Goal: Check status: Check status

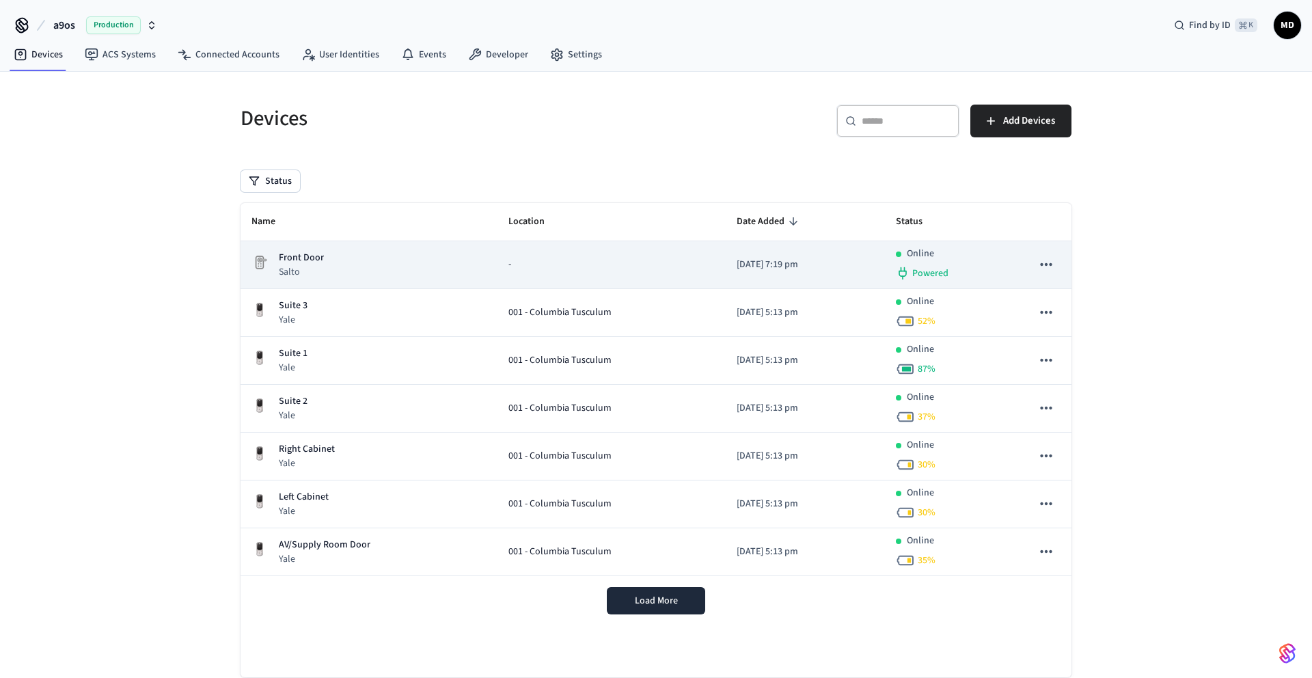
click at [309, 262] on p "Front Door" at bounding box center [301, 258] width 45 height 14
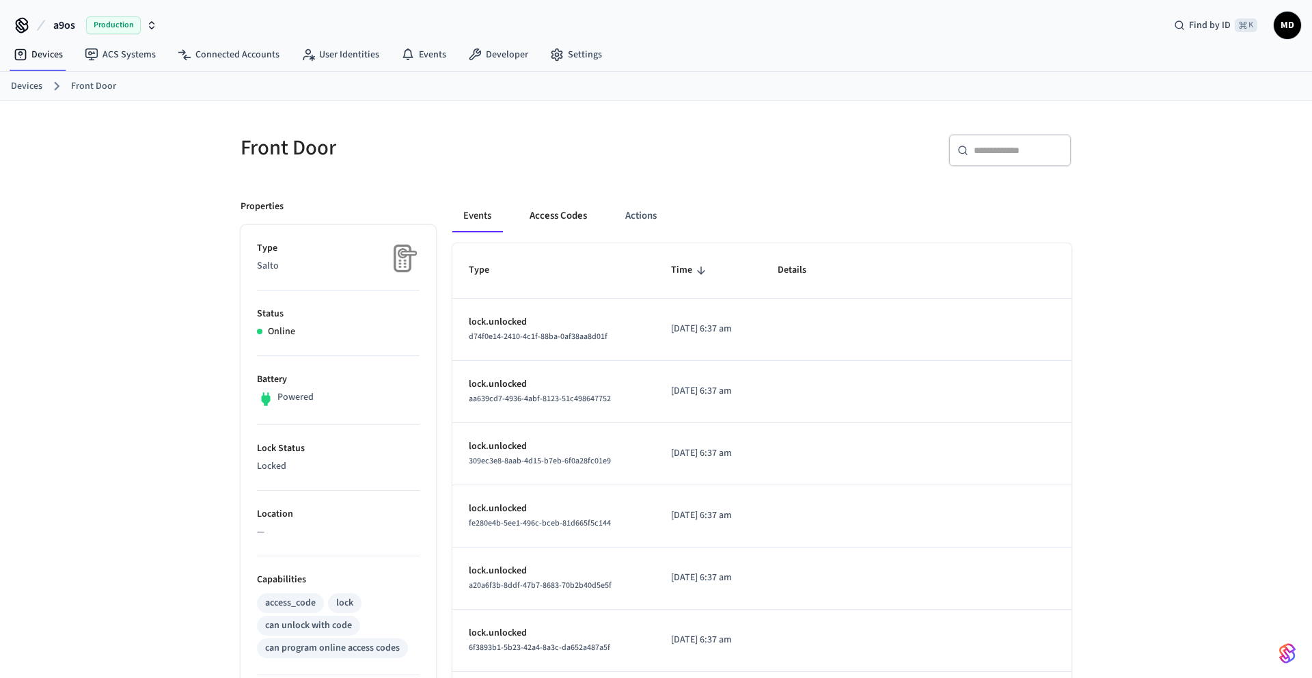
click at [571, 215] on button "Access Codes" at bounding box center [558, 216] width 79 height 33
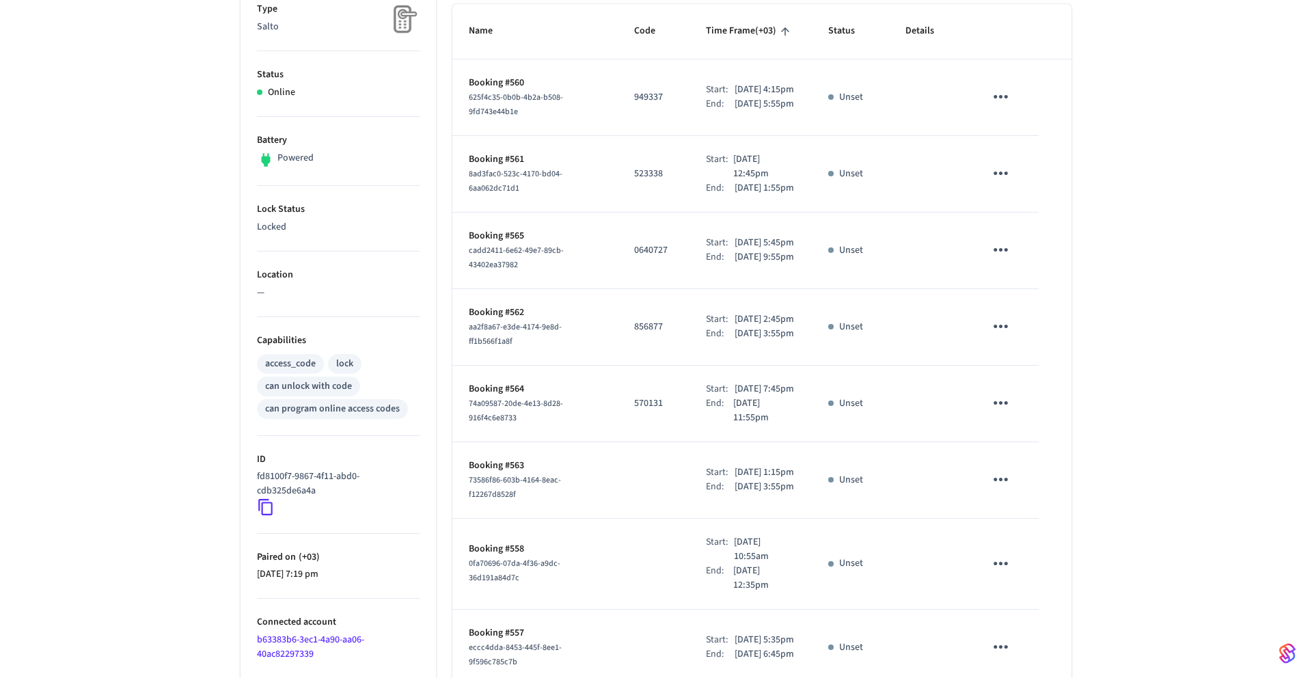
scroll to position [245, 0]
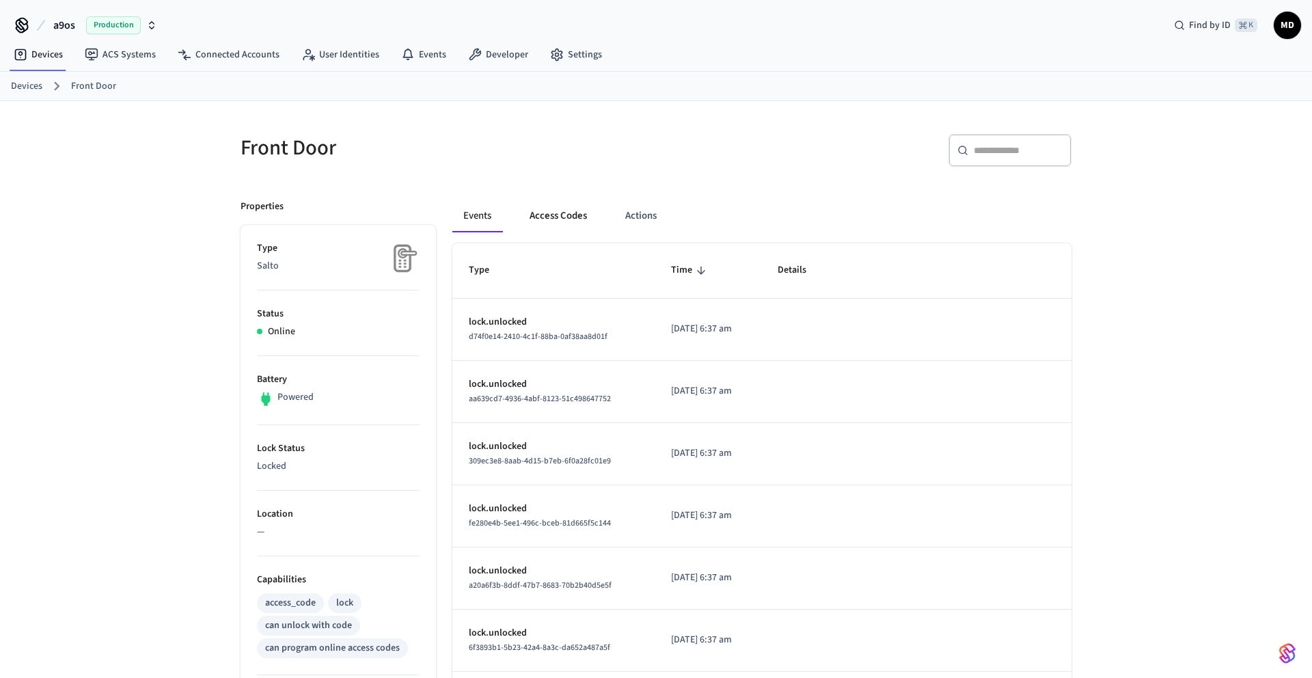
click at [569, 222] on button "Access Codes" at bounding box center [558, 216] width 79 height 33
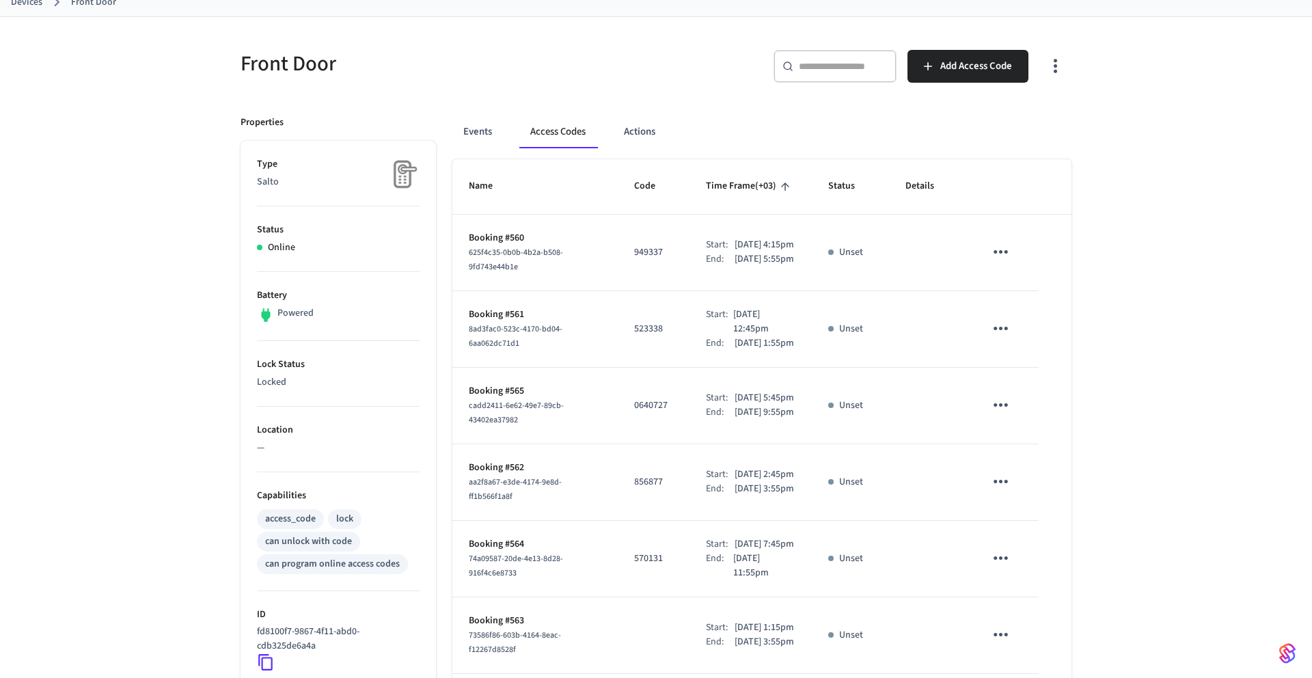
scroll to position [221, 0]
